Goal: Task Accomplishment & Management: Use online tool/utility

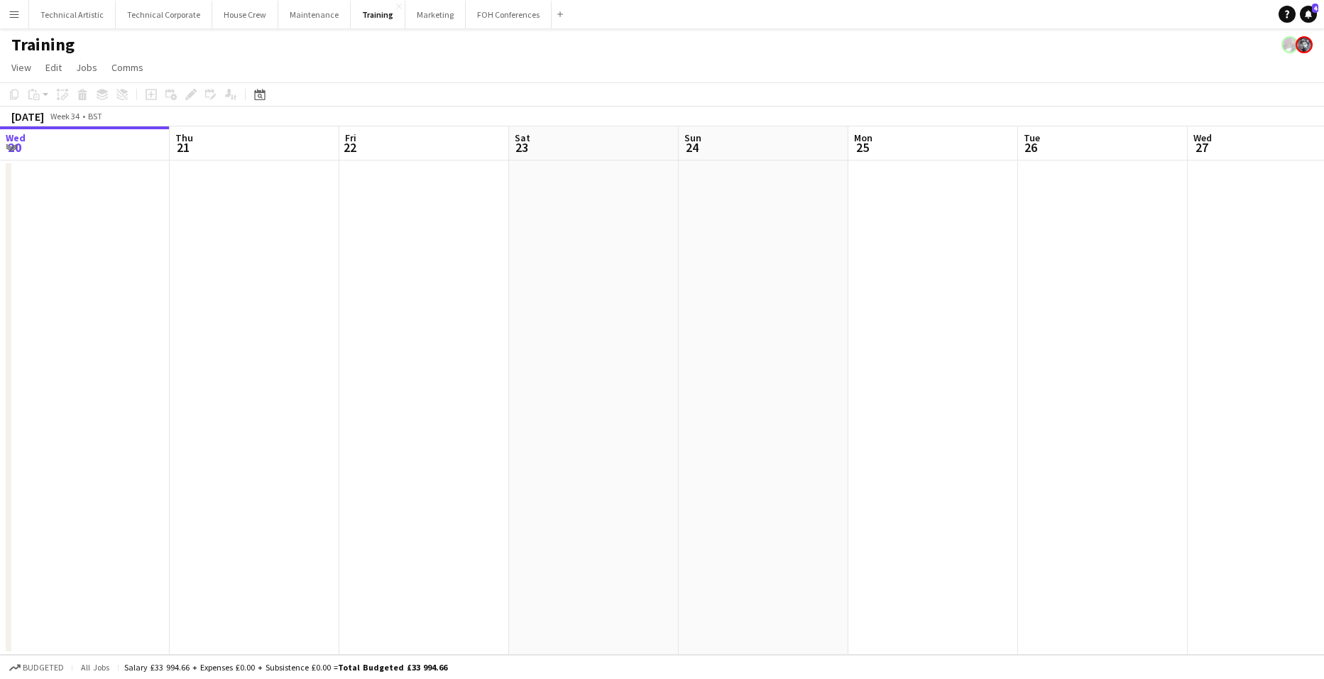
scroll to position [0, 567]
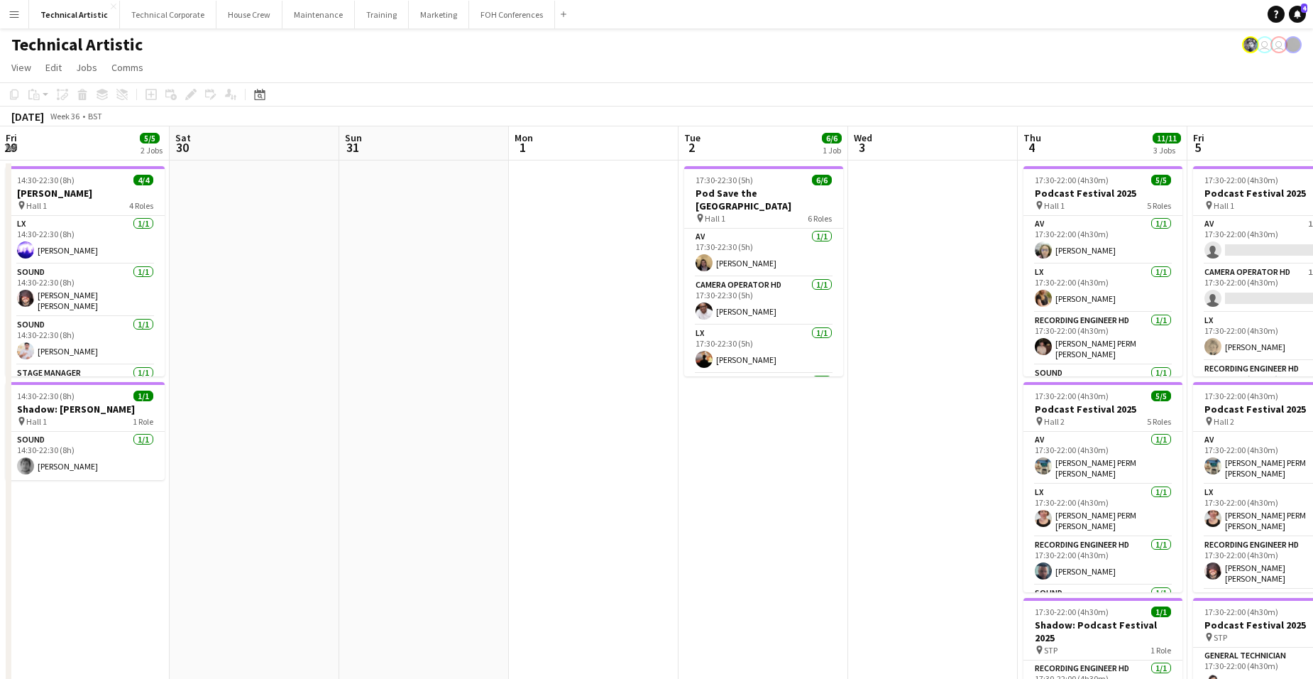
scroll to position [0, 591]
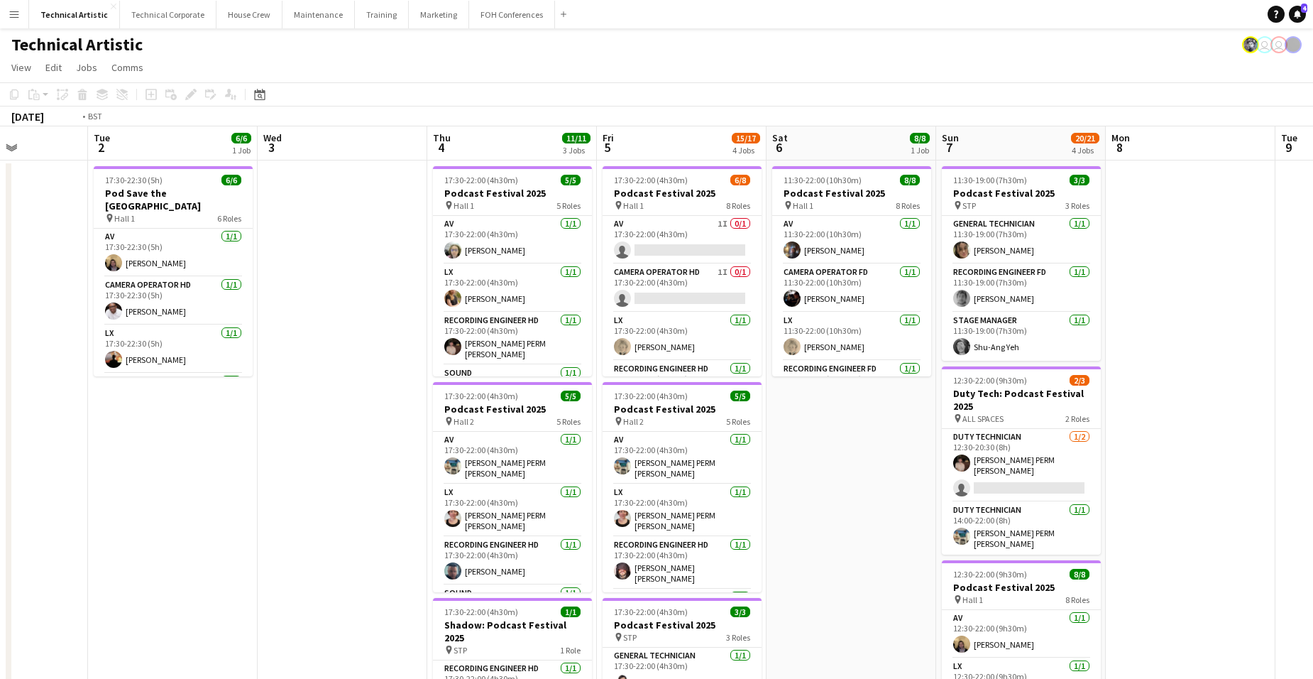
drag, startPoint x: 333, startPoint y: 513, endPoint x: 833, endPoint y: 537, distance: 500.4
click at [701, 520] on app-calendar-viewport "Fri 29 5/5 2 Jobs Sat 30 Sun 31 Mon 1 Tue 2 6/6 1 Job Wed 3 Thu 4 11/11 3 Jobs …" at bounding box center [656, 573] width 1313 height 895
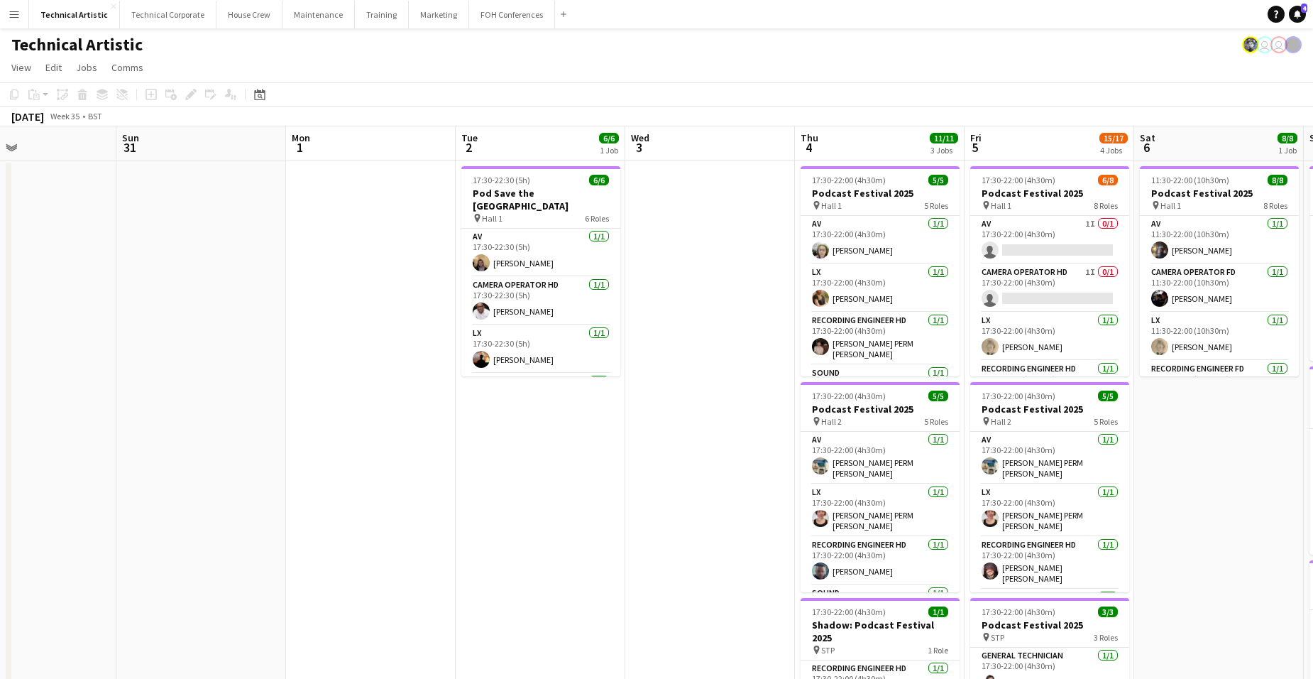
drag, startPoint x: 402, startPoint y: 495, endPoint x: 1141, endPoint y: 512, distance: 739.3
click at [1098, 506] on app-calendar-viewport "Thu 28 Fri 29 5/5 2 Jobs Sat 30 Sun 31 Mon 1 Tue 2 6/6 1 Job Wed 3 Thu 4 11/11 …" at bounding box center [656, 573] width 1313 height 895
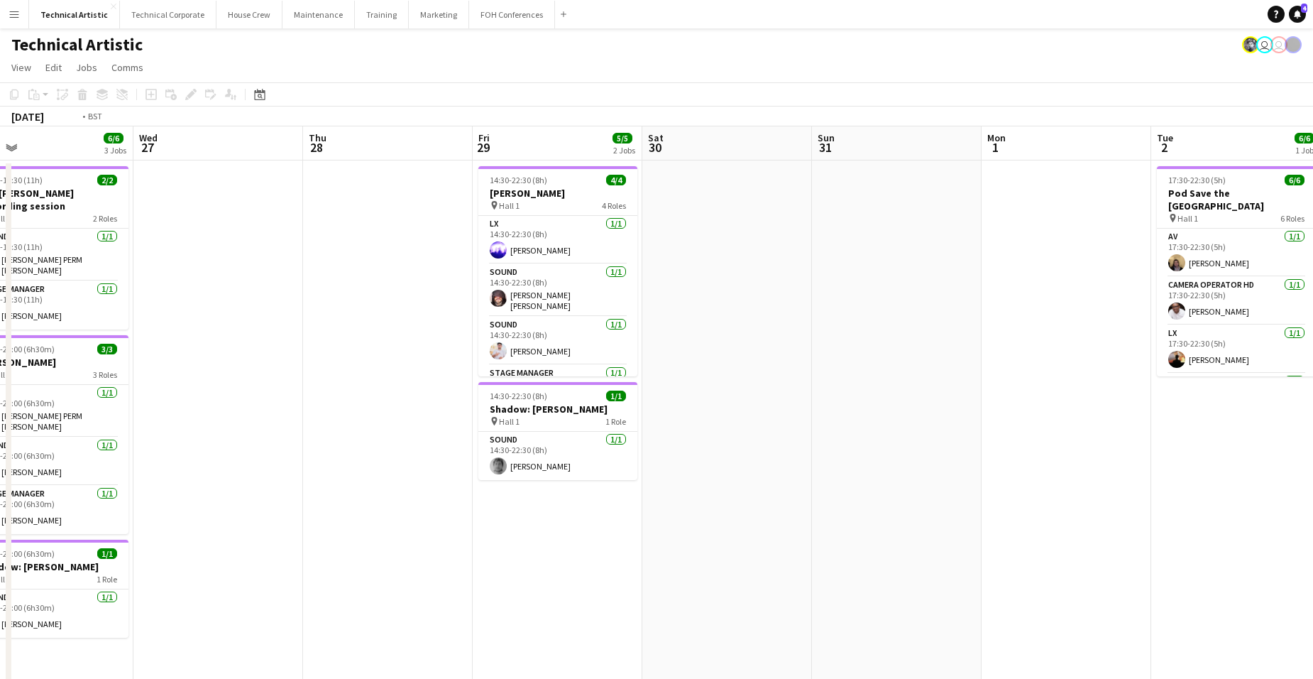
drag, startPoint x: 601, startPoint y: 531, endPoint x: 1113, endPoint y: 582, distance: 515.1
click at [933, 546] on app-calendar-viewport "Sun 24 2/2 1 Job Mon 25 2/2 1 Job Tue 26 6/6 3 Jobs Wed 27 Thu 28 Fri 29 5/5 2 …" at bounding box center [656, 573] width 1313 height 895
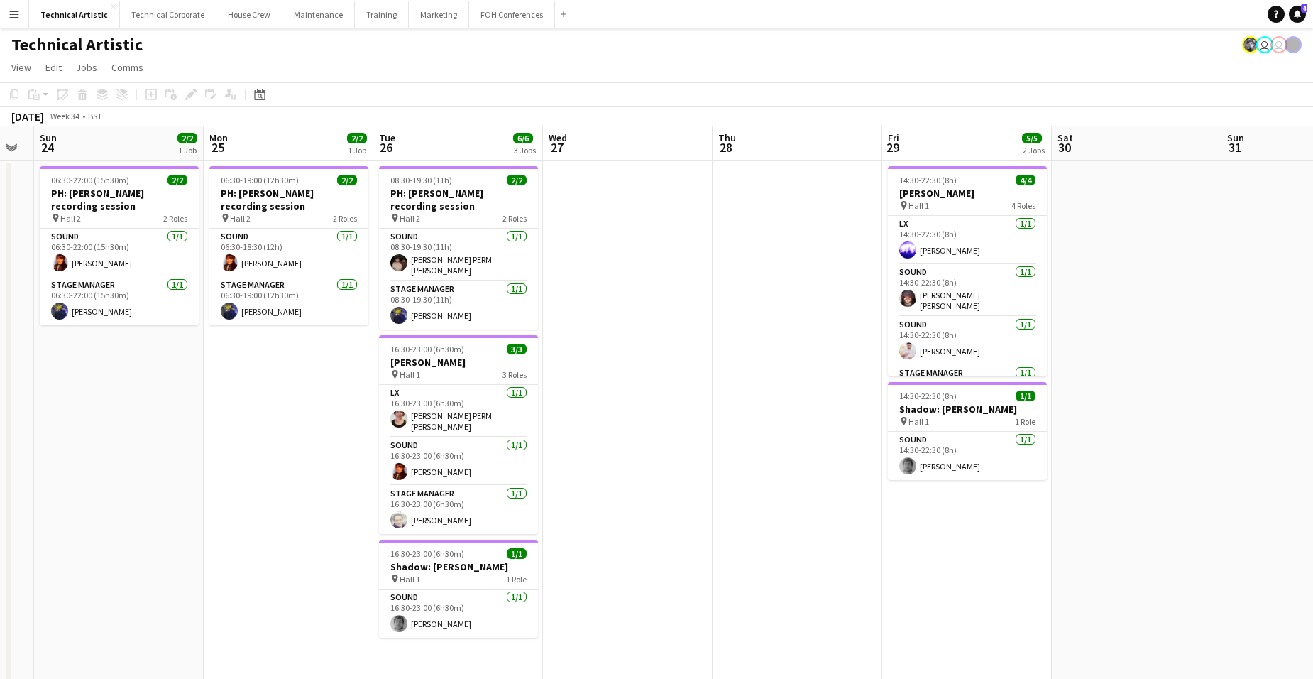
drag, startPoint x: 1321, startPoint y: 576, endPoint x: 1323, endPoint y: 586, distance: 10.9
click at [1313, 584] on html "Menu Boards Boards Boards All jobs Status Workforce Workforce My Workforce Recr…" at bounding box center [656, 510] width 1313 height 1021
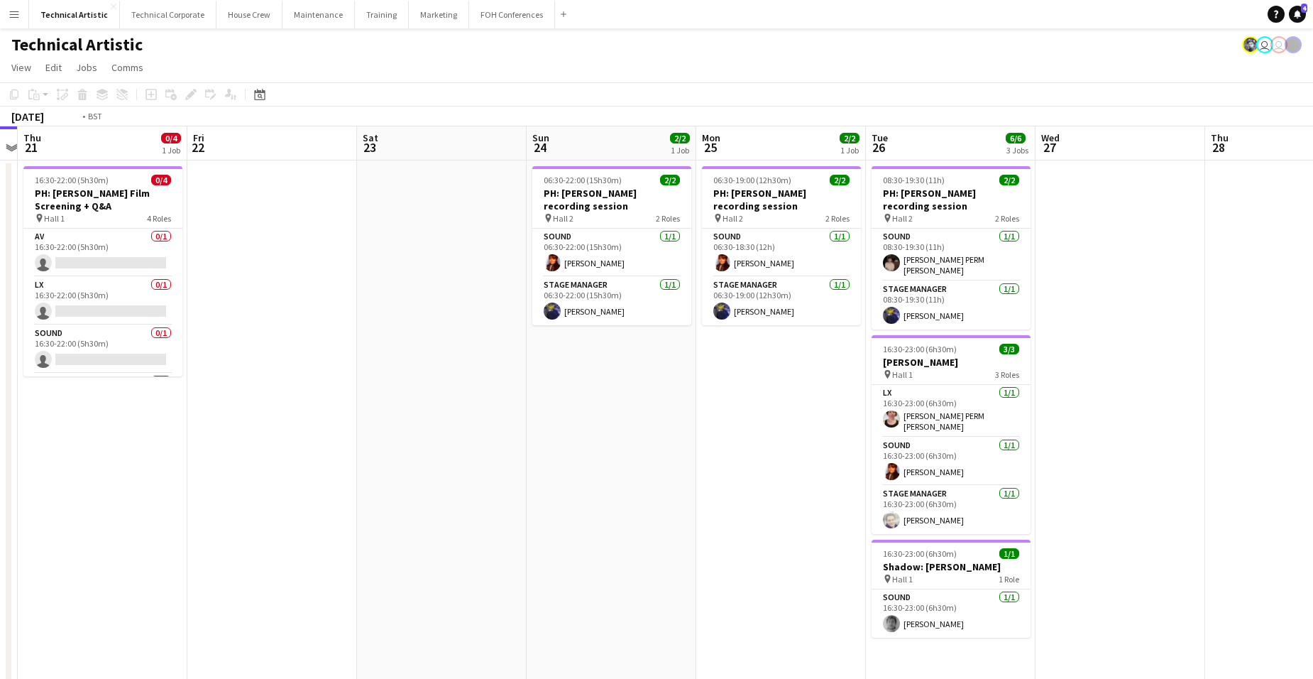
drag, startPoint x: 721, startPoint y: 577, endPoint x: 951, endPoint y: 589, distance: 230.4
click at [951, 589] on app-calendar-viewport "Mon 18 Tue 19 Wed 20 Thu 21 0/4 1 Job Fri 22 Sat 23 Sun 24 2/2 1 Job Mon 25 2/2…" at bounding box center [656, 573] width 1313 height 895
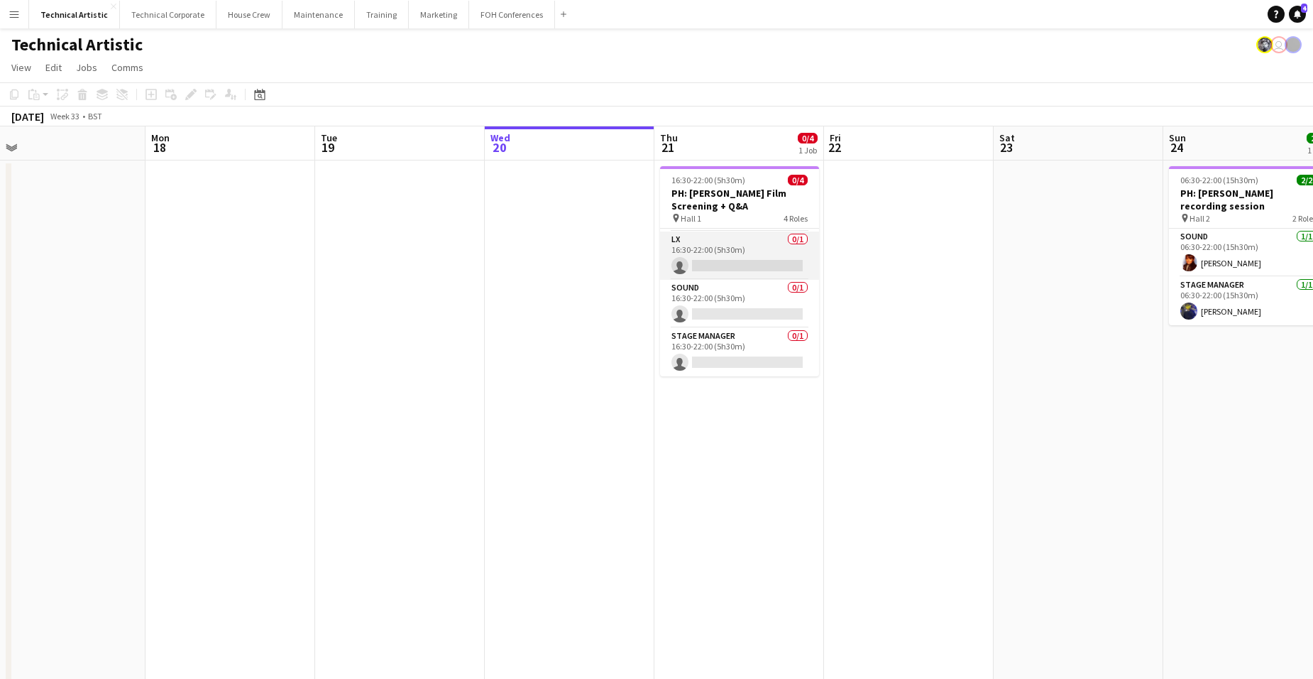
scroll to position [0, 0]
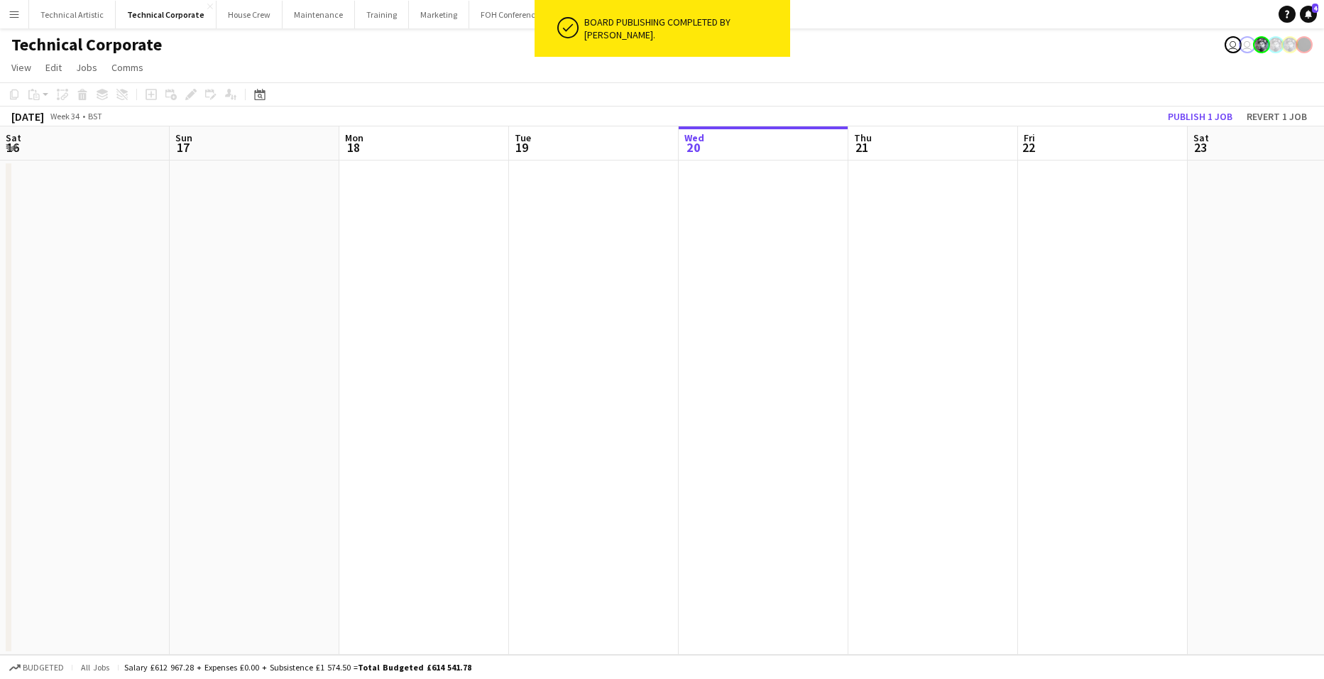
scroll to position [0, 339]
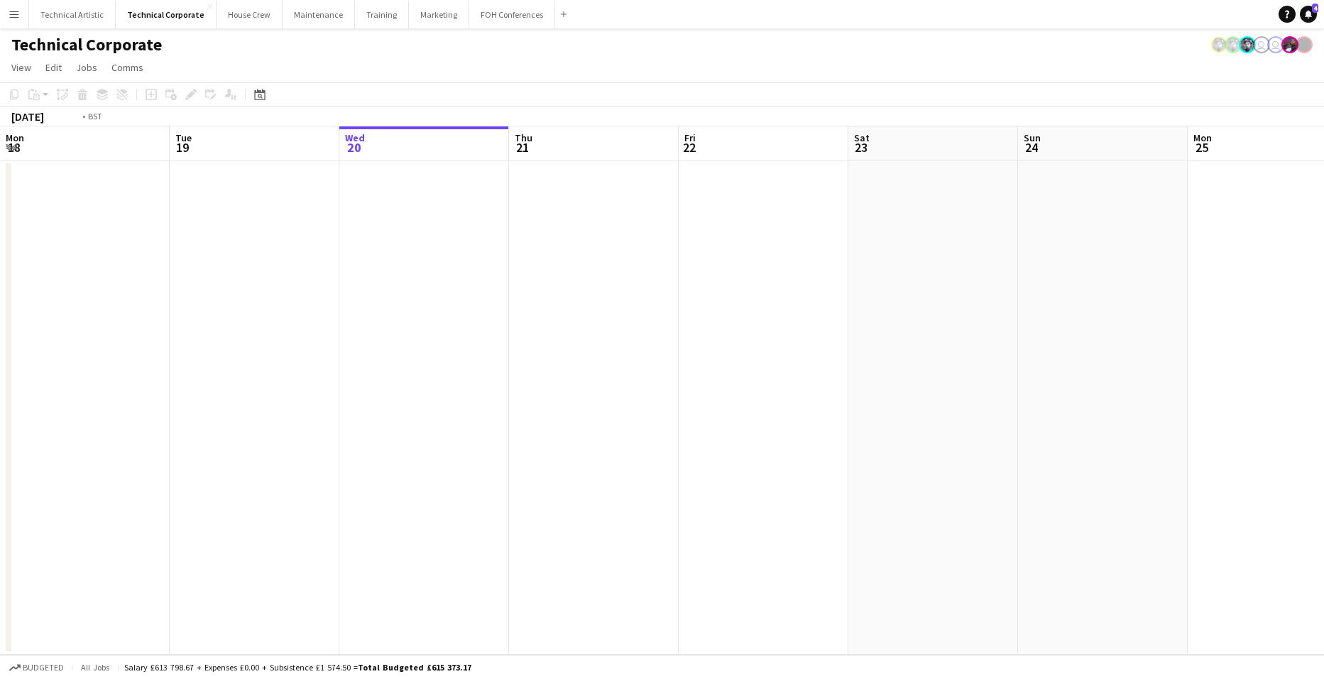
drag, startPoint x: 388, startPoint y: 429, endPoint x: 1103, endPoint y: 364, distance: 717.2
click at [1141, 362] on app-calendar-viewport "Sat 16 Sun 17 Mon 18 Tue 19 Wed 20 Thu 21 Fri 22 Sat 23 Sun 24 Mon 25 Tue 26 We…" at bounding box center [662, 390] width 1324 height 528
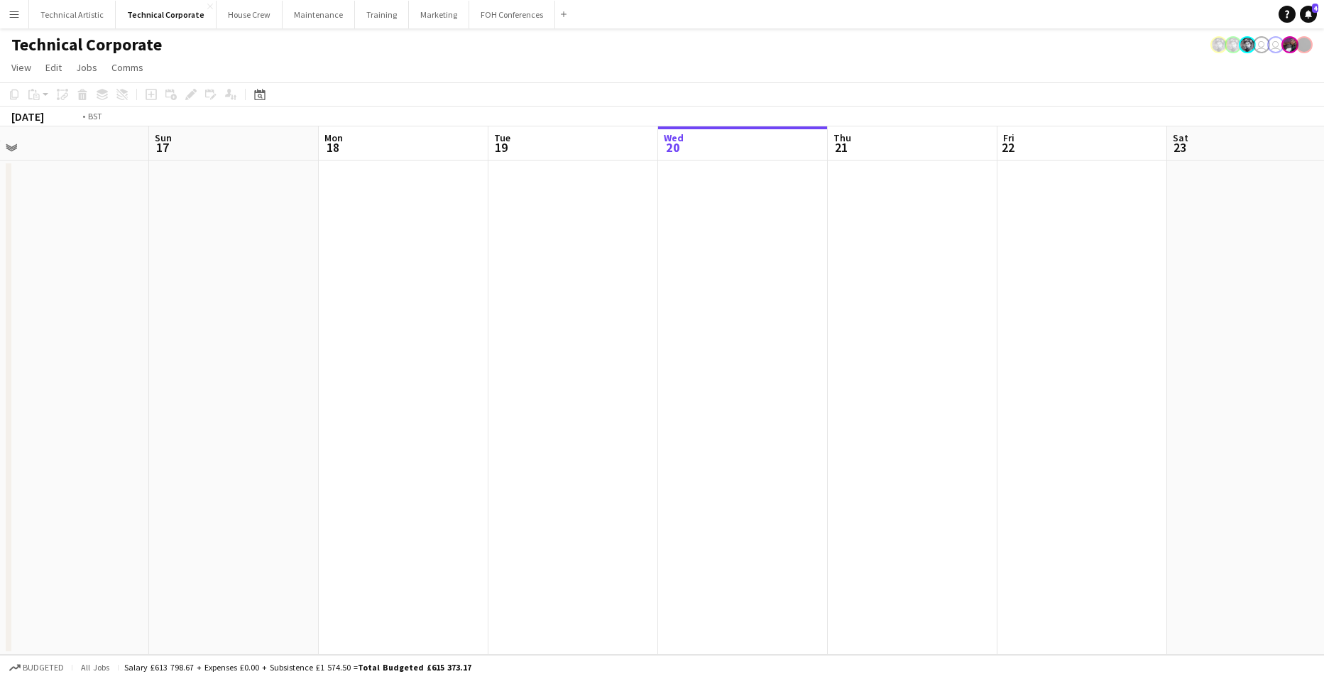
drag, startPoint x: 678, startPoint y: 346, endPoint x: 725, endPoint y: 342, distance: 47.0
click at [0, 337] on html "Menu Boards Boards Boards All jobs Status Workforce Workforce My Workforce Recr…" at bounding box center [662, 339] width 1324 height 679
drag, startPoint x: 966, startPoint y: 303, endPoint x: 770, endPoint y: 327, distance: 197.4
click at [132, 342] on app-calendar-viewport "Sat 16 Sun 17 Mon 18 Tue 19 Wed 20 Thu 21 Fri 22 Sat 23 Sun 24 Mon 25 Tue 26 We…" at bounding box center [662, 390] width 1324 height 528
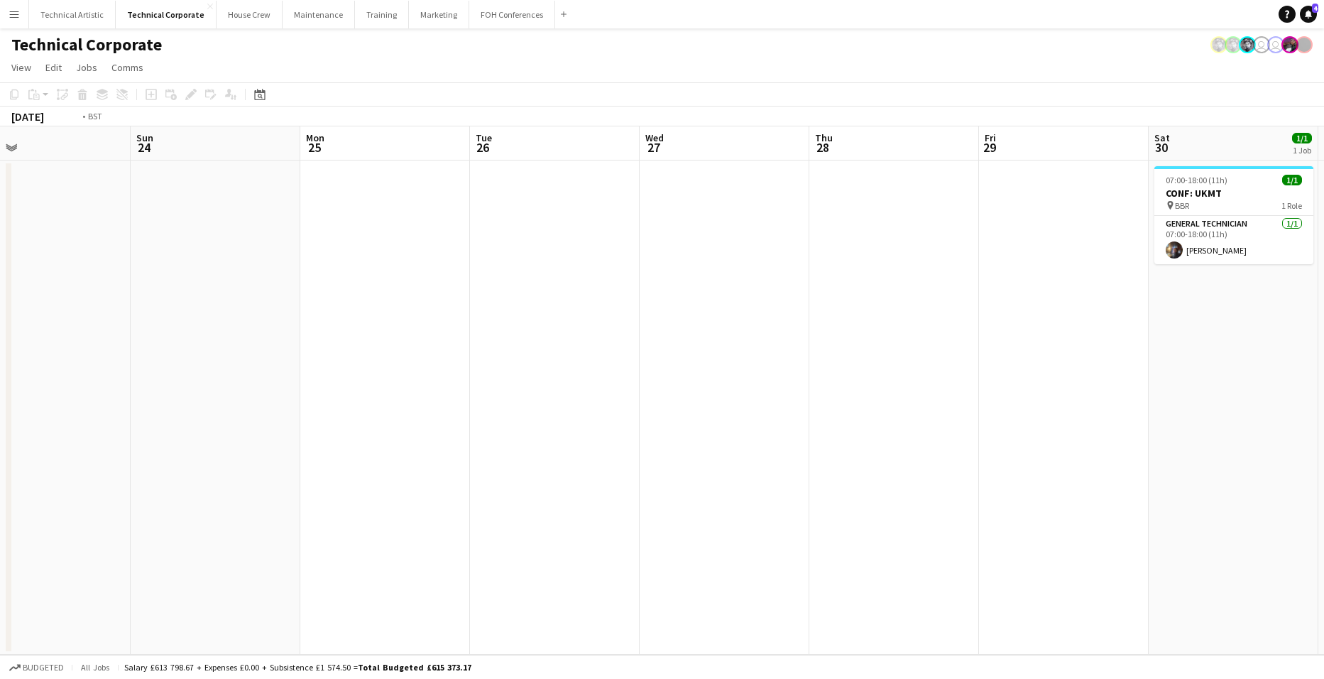
drag, startPoint x: 57, startPoint y: 399, endPoint x: 705, endPoint y: 374, distance: 648.7
click at [62, 406] on app-calendar-viewport "Wed 20 Thu 21 Fri 22 Sat 23 Sun 24 Mon 25 Tue 26 Wed 27 Thu 28 Fri 29 Sat 30 1/…" at bounding box center [662, 390] width 1324 height 528
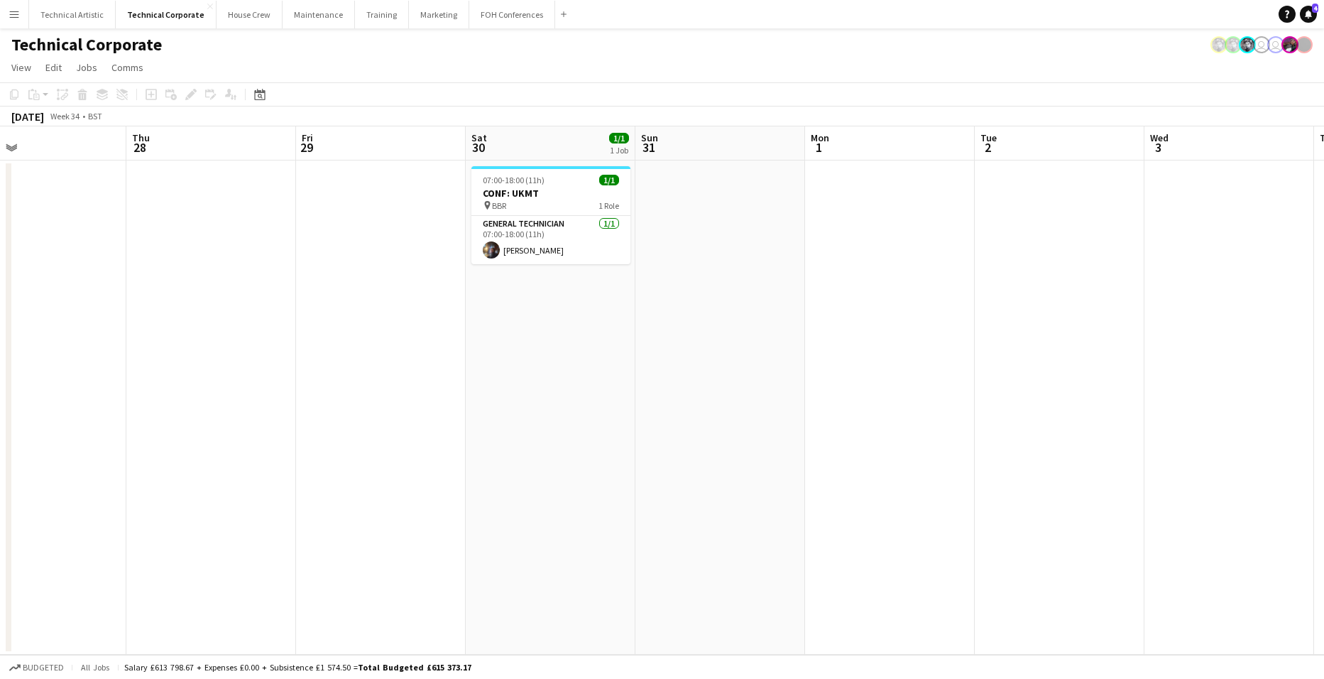
drag, startPoint x: 601, startPoint y: 358, endPoint x: 425, endPoint y: 486, distance: 218.0
click at [0, 479] on html "Menu Boards Boards Boards All jobs Status Workforce Workforce My Workforce Recr…" at bounding box center [662, 339] width 1324 height 679
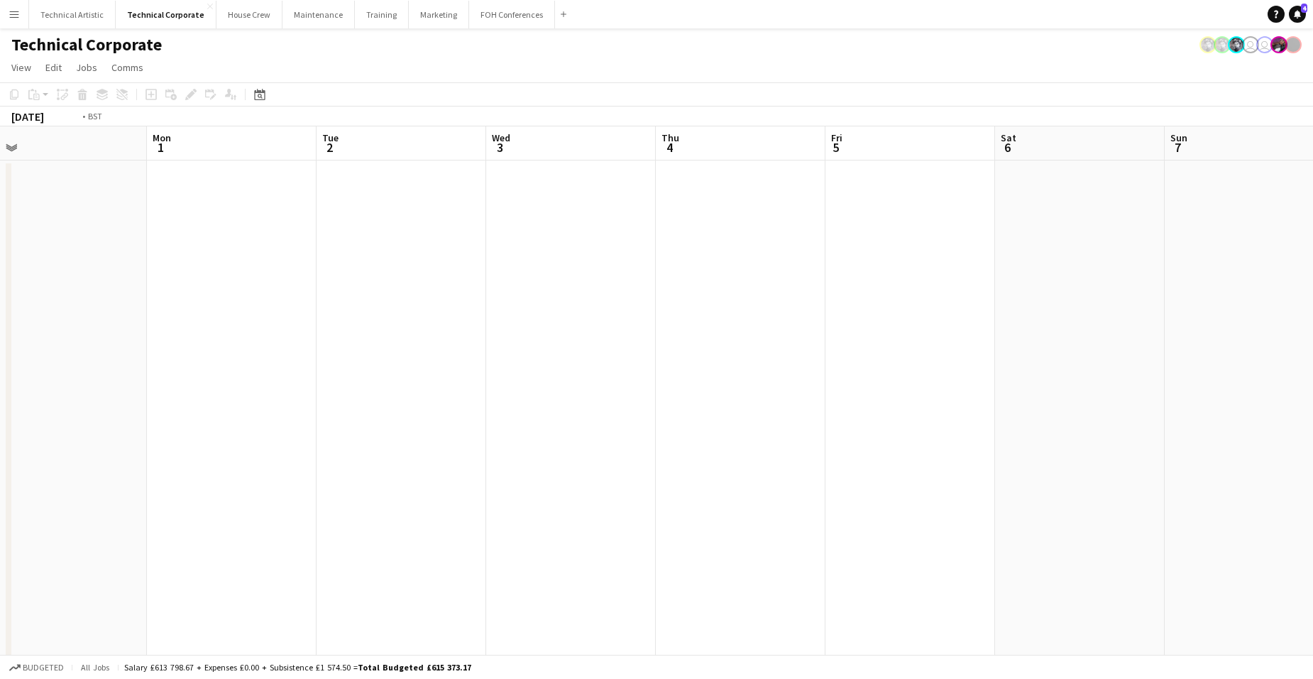
drag, startPoint x: 308, startPoint y: 458, endPoint x: 45, endPoint y: 486, distance: 264.9
click at [59, 479] on app-calendar-viewport "Thu 28 Fri 29 Sat 30 1/1 1 Job Sun 31 Mon 1 Tue 2 Wed 3 Thu 4 Fri 5 Sat 6 Sun 7…" at bounding box center [656, 483] width 1313 height 715
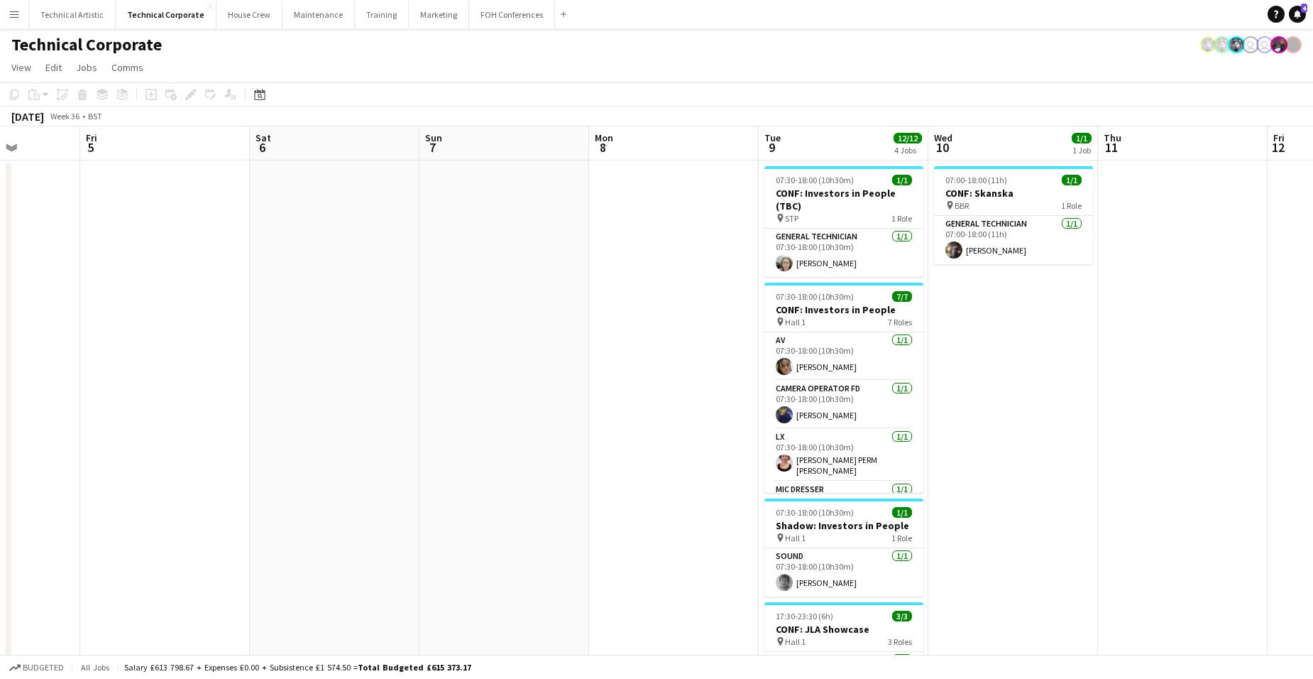
scroll to position [0, 429]
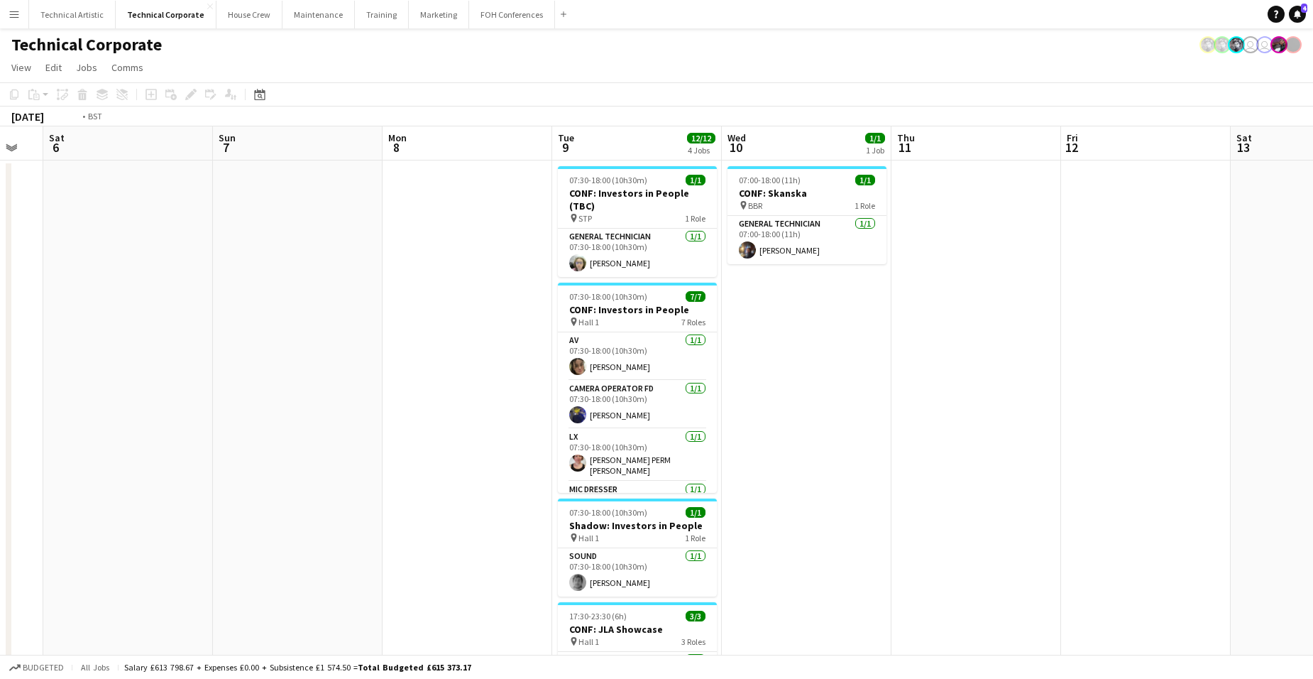
drag, startPoint x: 738, startPoint y: 431, endPoint x: -36, endPoint y: 450, distance: 774.8
click at [0, 450] on html "Menu Boards Boards Boards All jobs Status Workforce Workforce My Workforce Recr…" at bounding box center [656, 432] width 1313 height 865
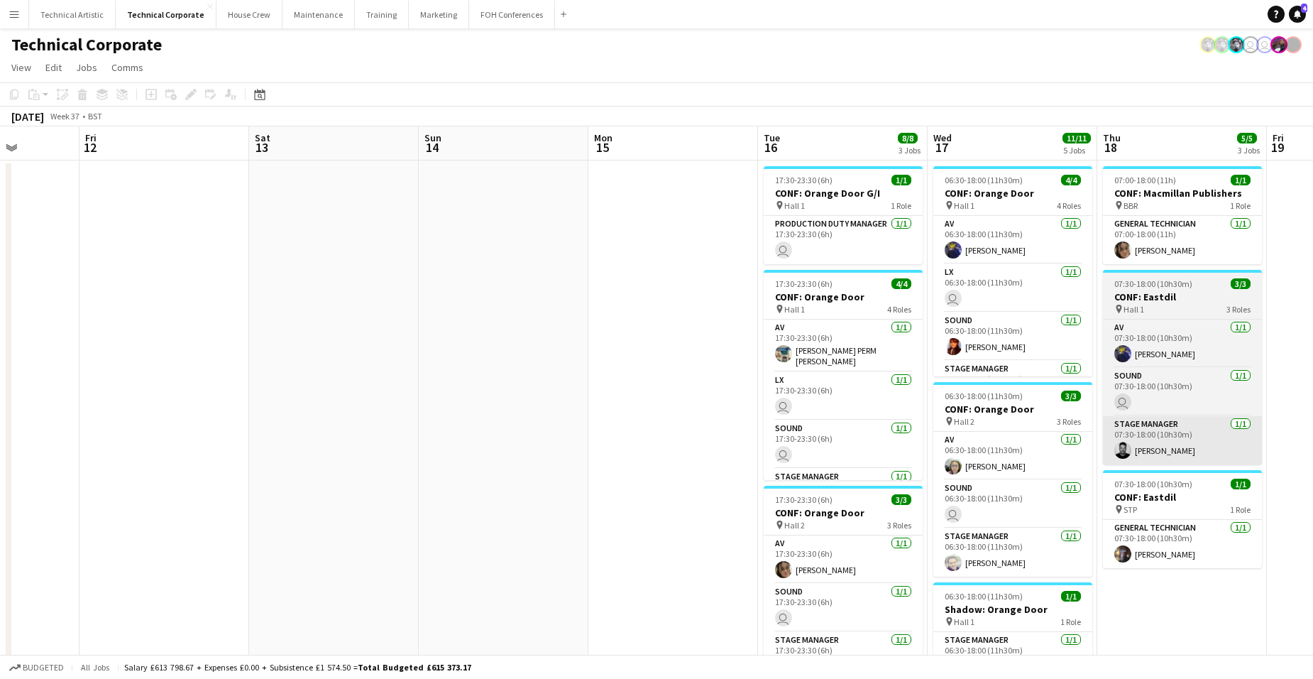
drag, startPoint x: 70, startPoint y: 432, endPoint x: 492, endPoint y: 454, distance: 423.0
click at [0, 439] on html "Menu Boards Boards Boards All jobs Status Workforce Workforce My Workforce Recr…" at bounding box center [656, 496] width 1313 height 993
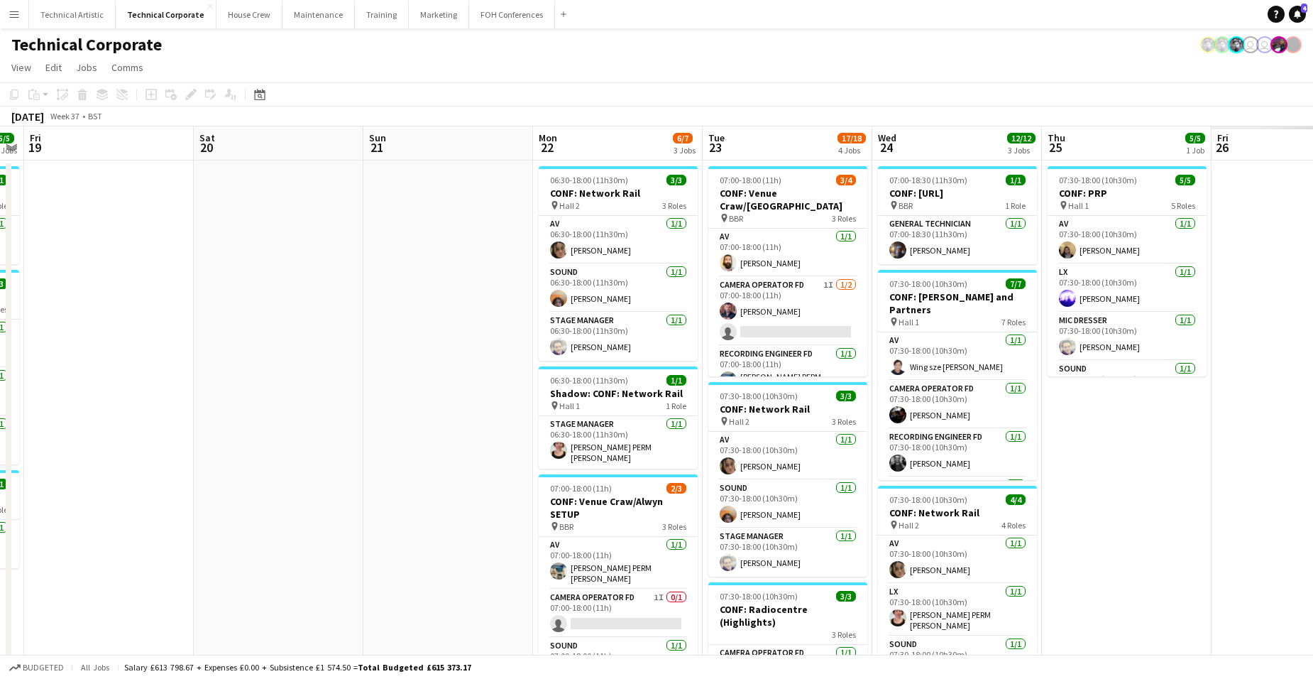
drag, startPoint x: 608, startPoint y: 413, endPoint x: 608, endPoint y: 454, distance: 40.5
click at [23, 443] on app-calendar-viewport "Mon 15 Tue 16 8/8 3 Jobs Wed 17 11/11 5 Jobs Thu 18 5/5 3 Jobs Fri 19 Sat 20 Su…" at bounding box center [656, 580] width 1313 height 909
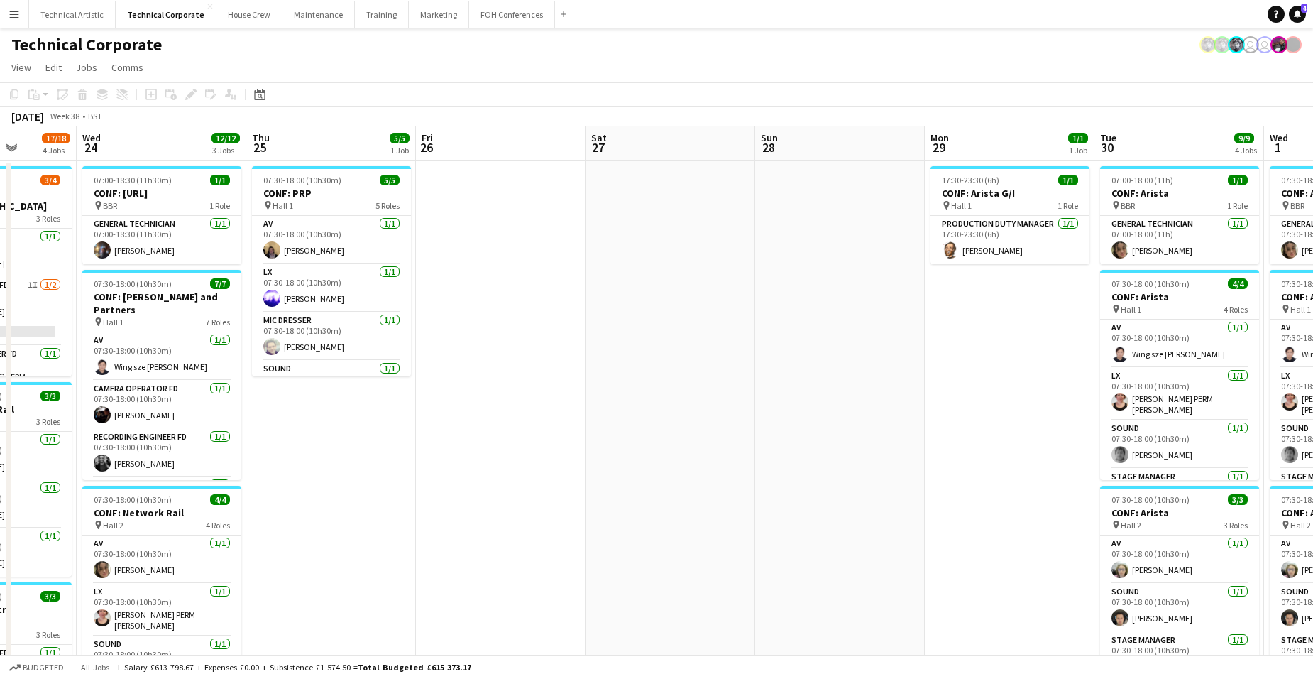
drag, startPoint x: 1030, startPoint y: 420, endPoint x: 233, endPoint y: 446, distance: 797.7
click at [174, 449] on app-calendar-viewport "Fri 19 Sat 20 Sun 21 Mon 22 6/7 3 Jobs Tue 23 17/18 4 Jobs Wed 24 12/12 3 Jobs …" at bounding box center [656, 580] width 1313 height 909
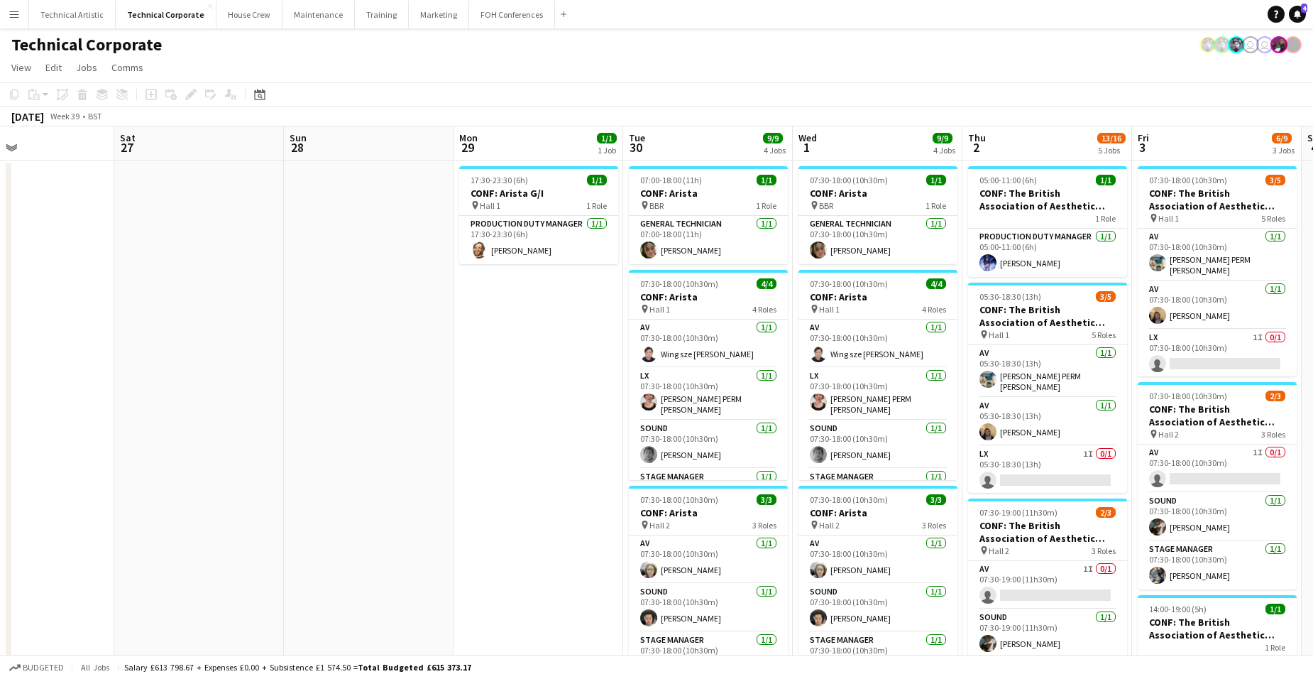
drag, startPoint x: 154, startPoint y: 376, endPoint x: 821, endPoint y: 263, distance: 676.0
click at [821, 263] on app-calendar-viewport "Thu 25 5/5 1 Job Fri 26 Sat 27 Sun 28 Mon 29 1/1 1 Job Tue 30 9/9 4 Jobs Wed 1 …" at bounding box center [656, 646] width 1313 height 1040
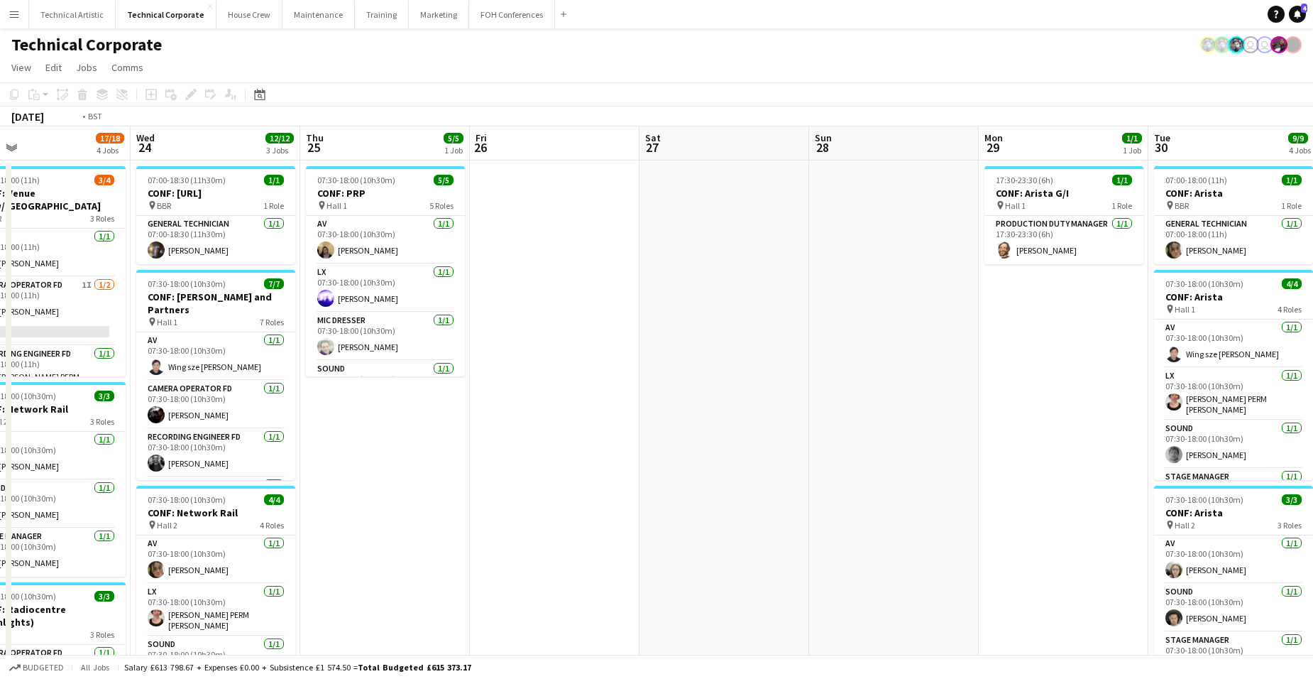
drag, startPoint x: 688, startPoint y: 280, endPoint x: 1268, endPoint y: 288, distance: 580.1
click at [1230, 275] on app-calendar-viewport "Sun 21 Mon 22 6/7 3 Jobs Tue 23 17/18 4 Jobs Wed 24 12/12 3 Jobs Thu 25 5/5 1 J…" at bounding box center [656, 646] width 1313 height 1040
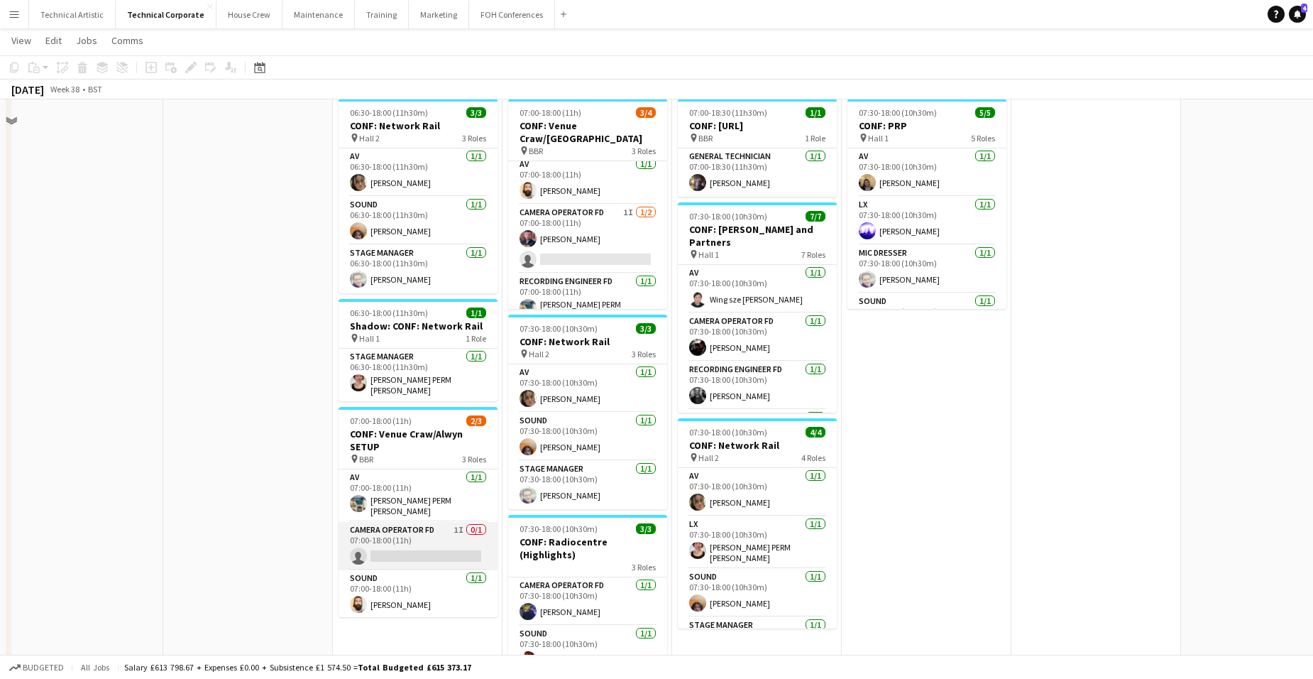
scroll to position [142, 0]
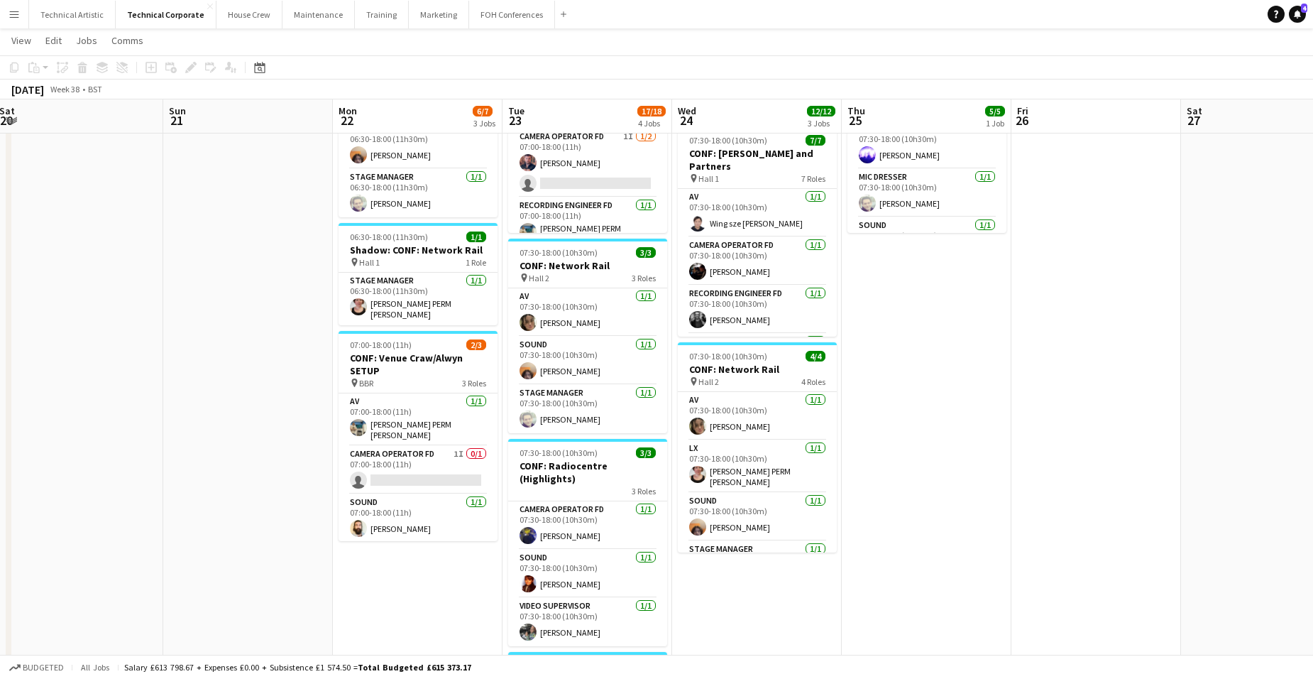
click at [452, 577] on app-date-cell "06:30-18:00 (11h30m) 3/3 CONF: Network Rail pin Hall 2 3 Roles AV 1/1 06:30-18:…" at bounding box center [418, 520] width 170 height 1006
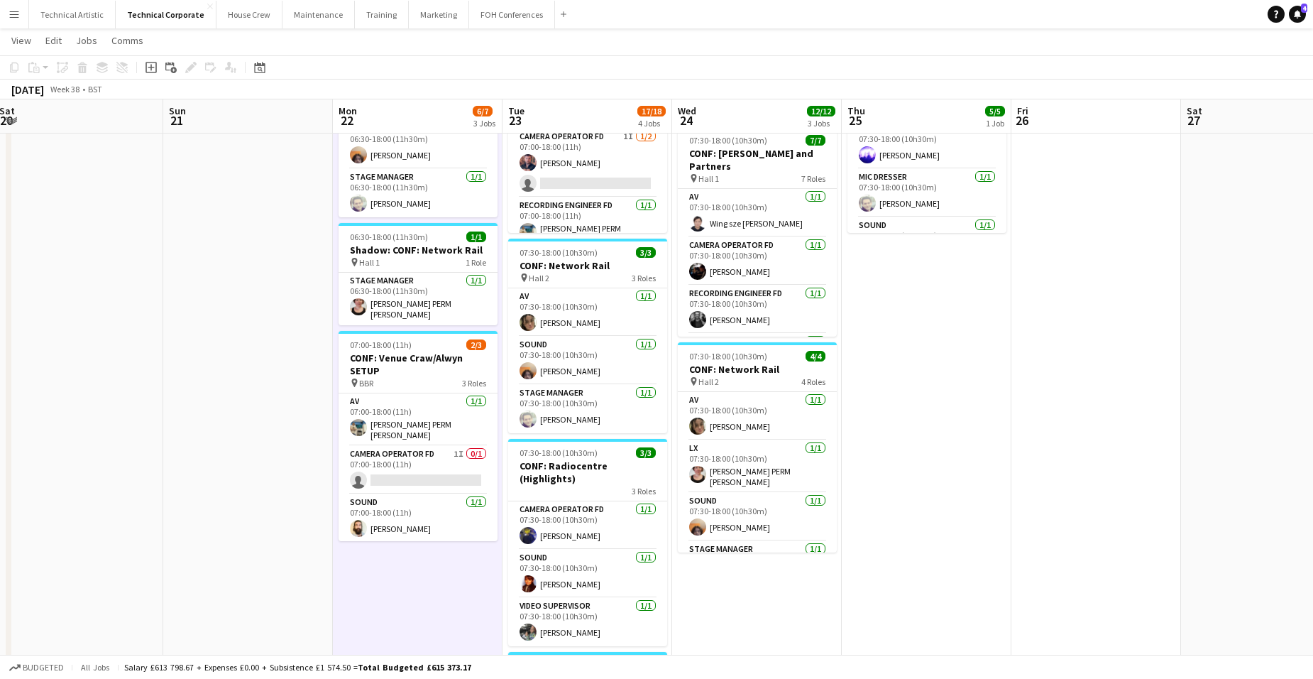
click at [452, 577] on app-date-cell "06:30-18:00 (11h30m) 3/3 CONF: Network Rail pin Hall 2 3 Roles AV 1/1 06:30-18:…" at bounding box center [418, 520] width 170 height 1006
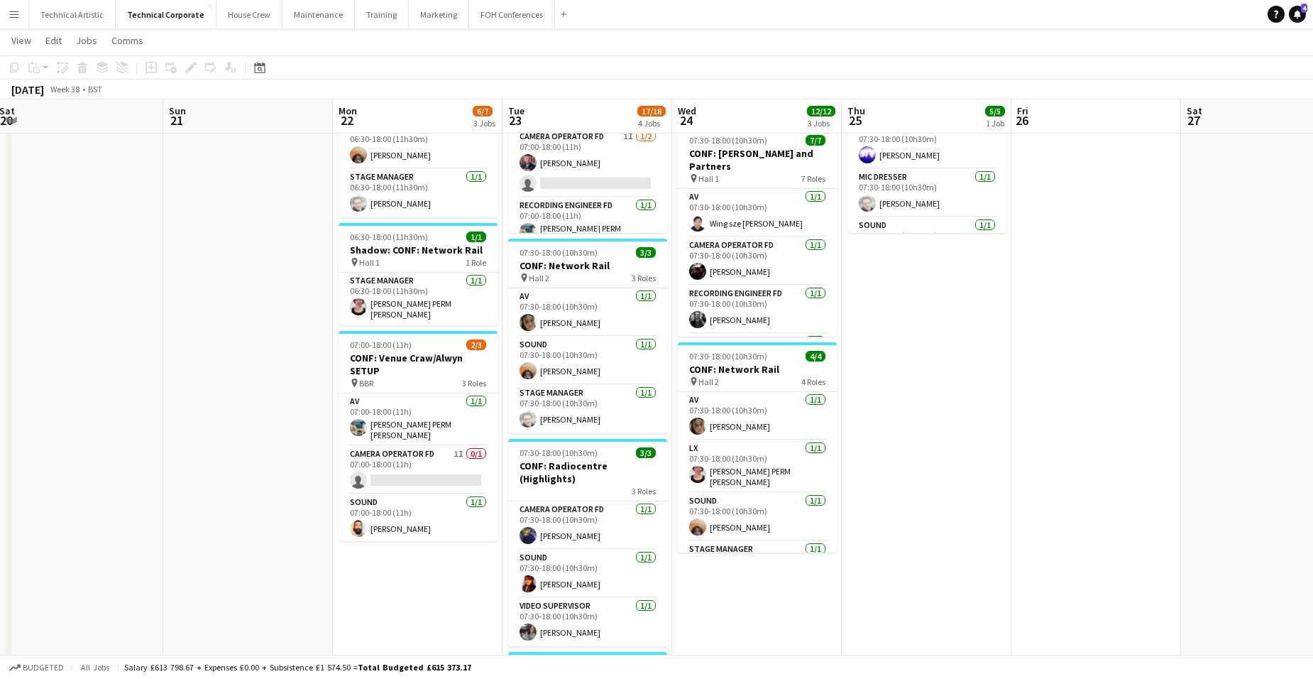
click at [824, 605] on app-date-cell "07:00-18:30 (11h30m) 1/1 CONF: Qure.ai pin BBR 1 Role General Technician 1/1 07…" at bounding box center [757, 520] width 170 height 1006
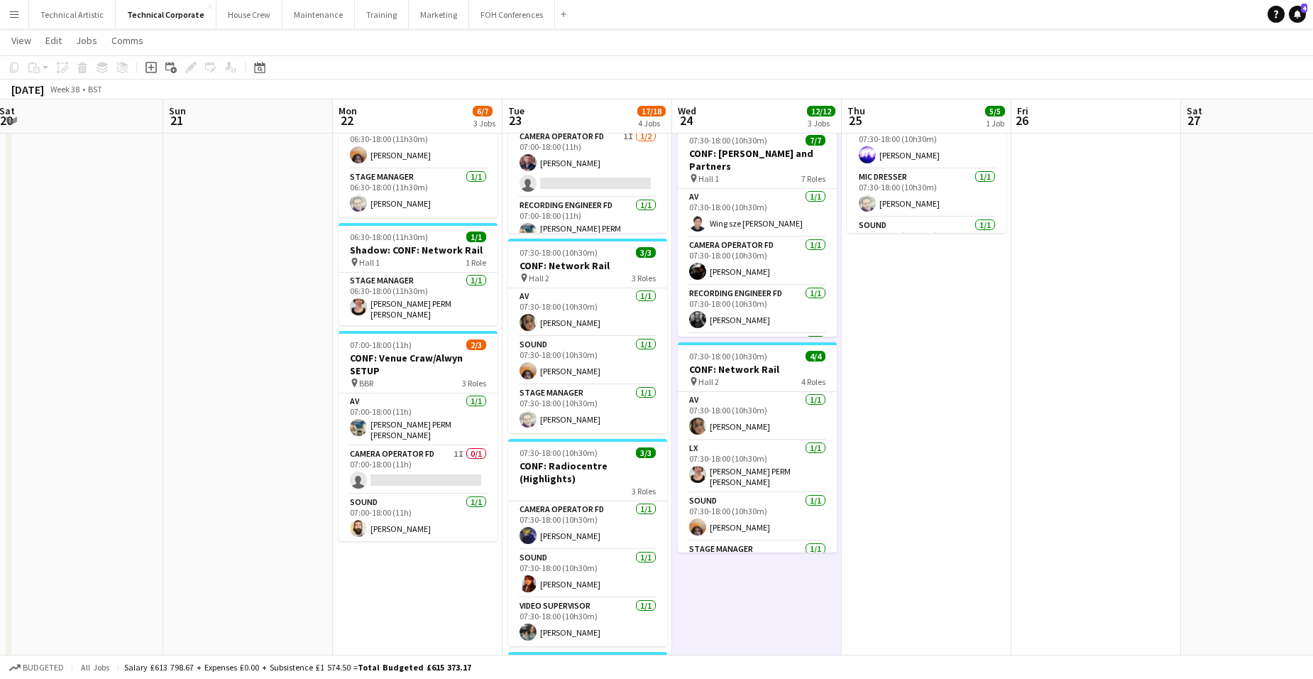
click at [824, 605] on app-date-cell "07:00-18:30 (11h30m) 1/1 CONF: Qure.ai pin BBR 1 Role General Technician 1/1 07…" at bounding box center [757, 520] width 170 height 1006
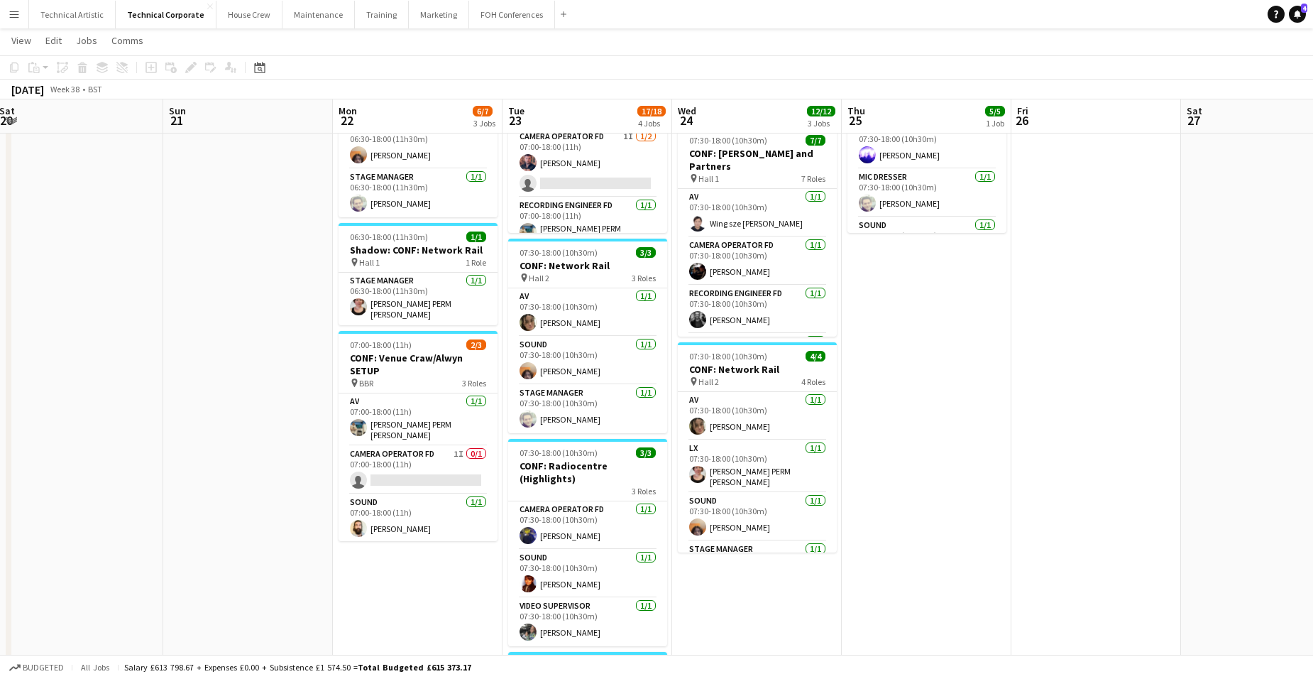
click at [776, 602] on app-date-cell "07:00-18:30 (11h30m) 1/1 CONF: Qure.ai pin BBR 1 Role General Technician 1/1 07…" at bounding box center [757, 520] width 170 height 1006
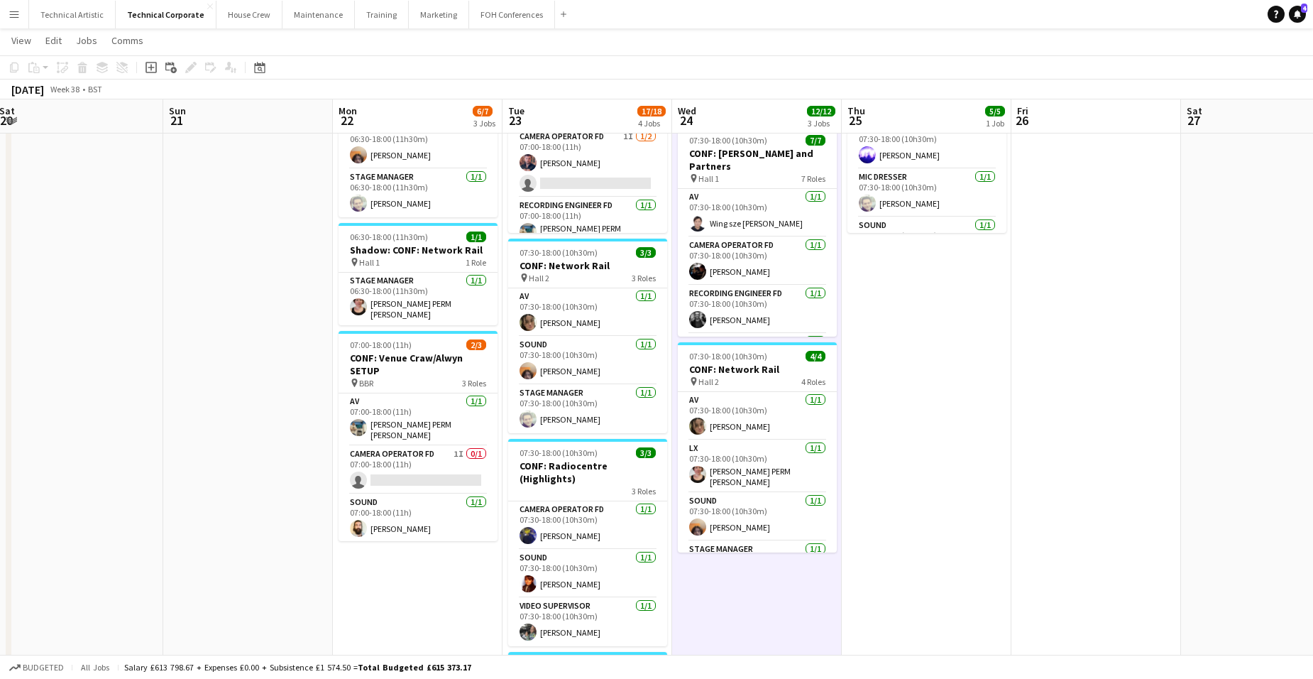
click at [750, 601] on app-date-cell "07:00-18:30 (11h30m) 1/1 CONF: Qure.ai pin BBR 1 Role General Technician 1/1 07…" at bounding box center [757, 520] width 170 height 1006
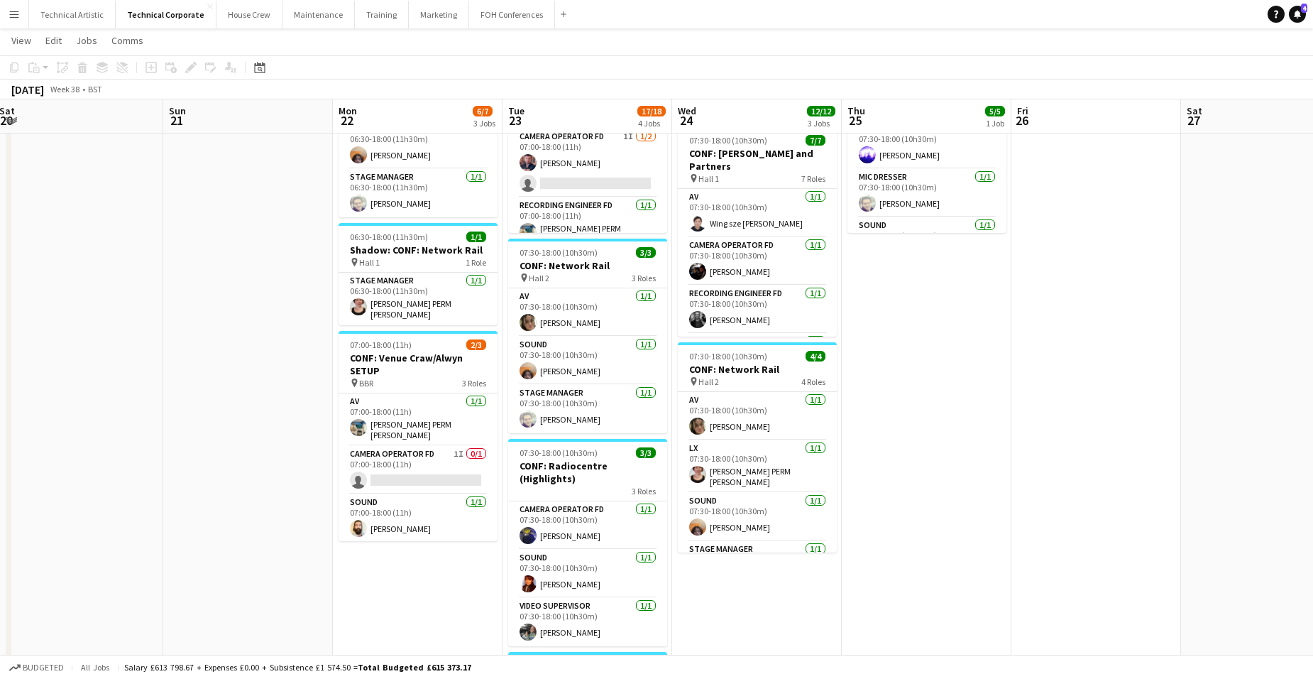
click at [753, 584] on app-date-cell "07:00-18:30 (11h30m) 1/1 CONF: Qure.ai pin BBR 1 Role General Technician 1/1 07…" at bounding box center [757, 520] width 170 height 1006
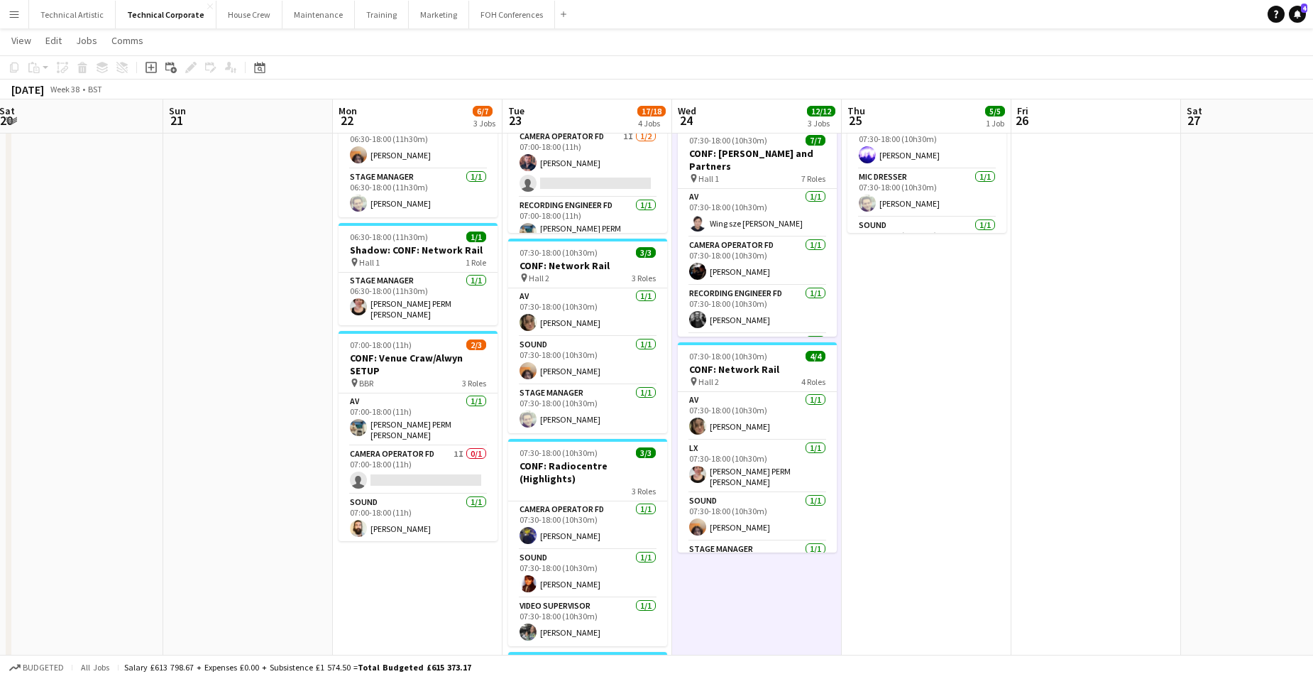
click at [748, 589] on app-date-cell "07:00-18:30 (11h30m) 1/1 CONF: Qure.ai pin BBR 1 Role General Technician 1/1 07…" at bounding box center [757, 520] width 170 height 1006
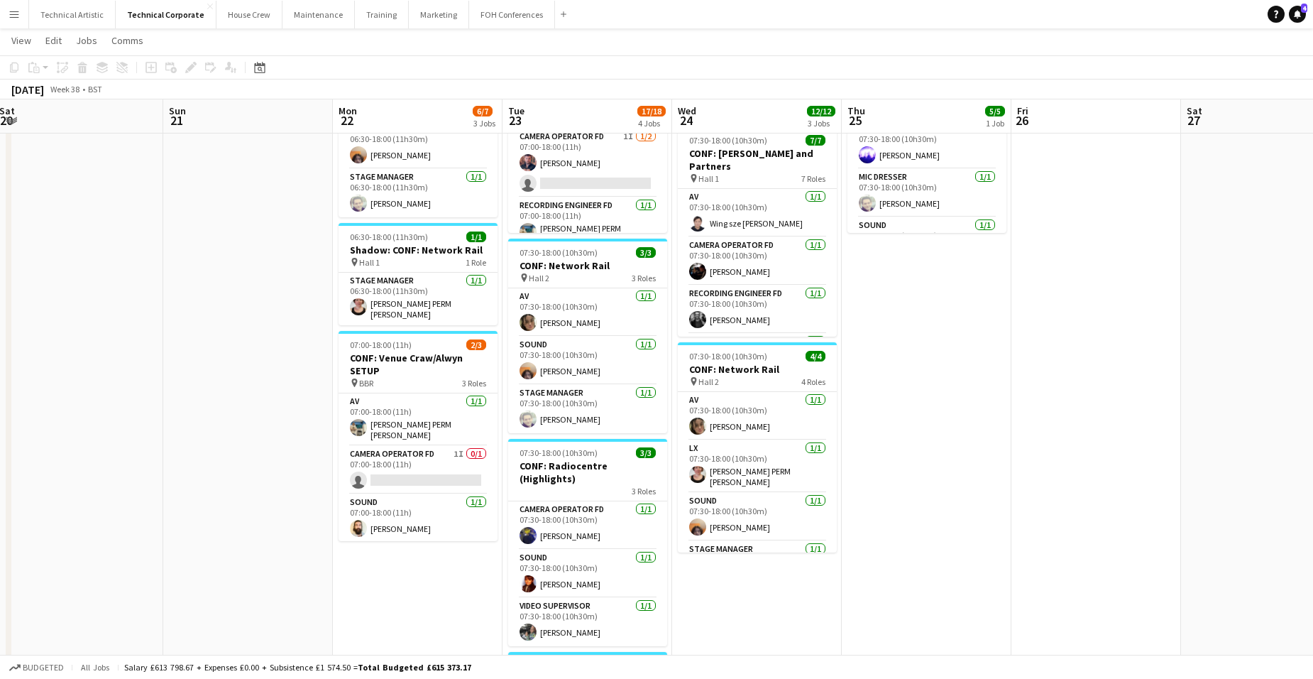
click at [748, 589] on app-date-cell "07:00-18:30 (11h30m) 1/1 CONF: Qure.ai pin BBR 1 Role General Technician 1/1 07…" at bounding box center [757, 520] width 170 height 1006
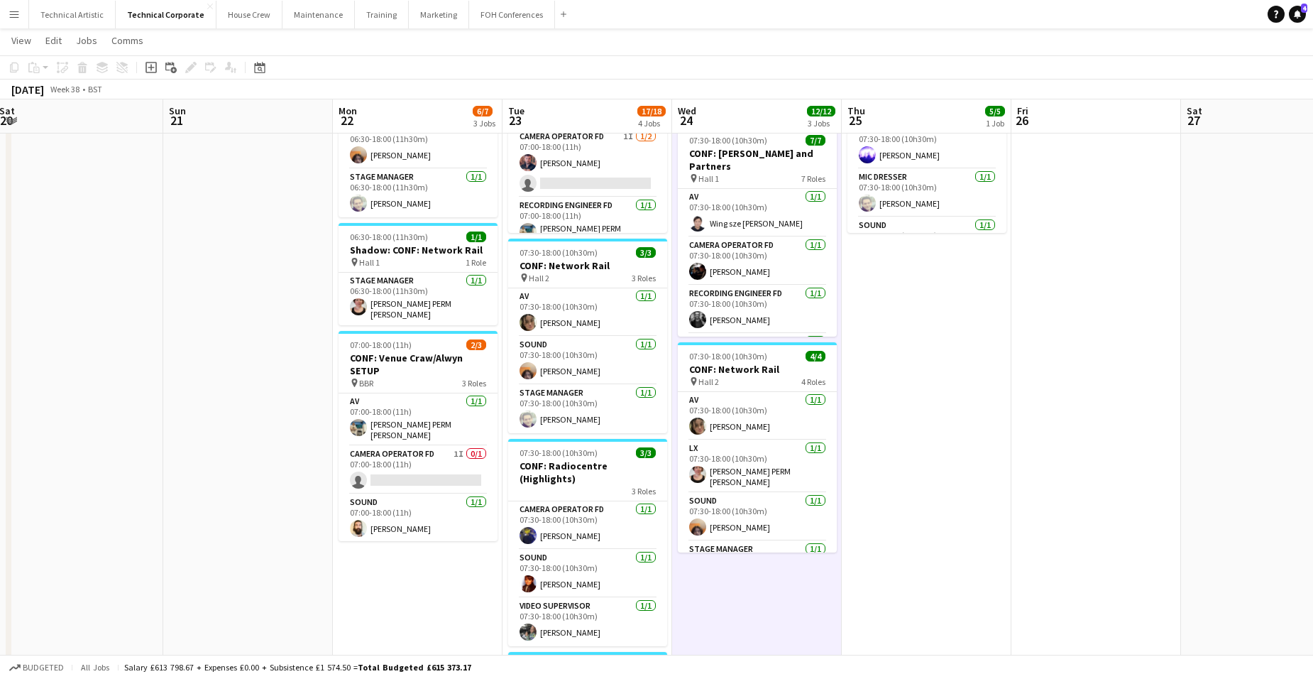
click at [748, 589] on app-date-cell "07:00-18:30 (11h30m) 1/1 CONF: Qure.ai pin BBR 1 Role General Technician 1/1 07…" at bounding box center [757, 520] width 170 height 1006
